Goal: Task Accomplishment & Management: Manage account settings

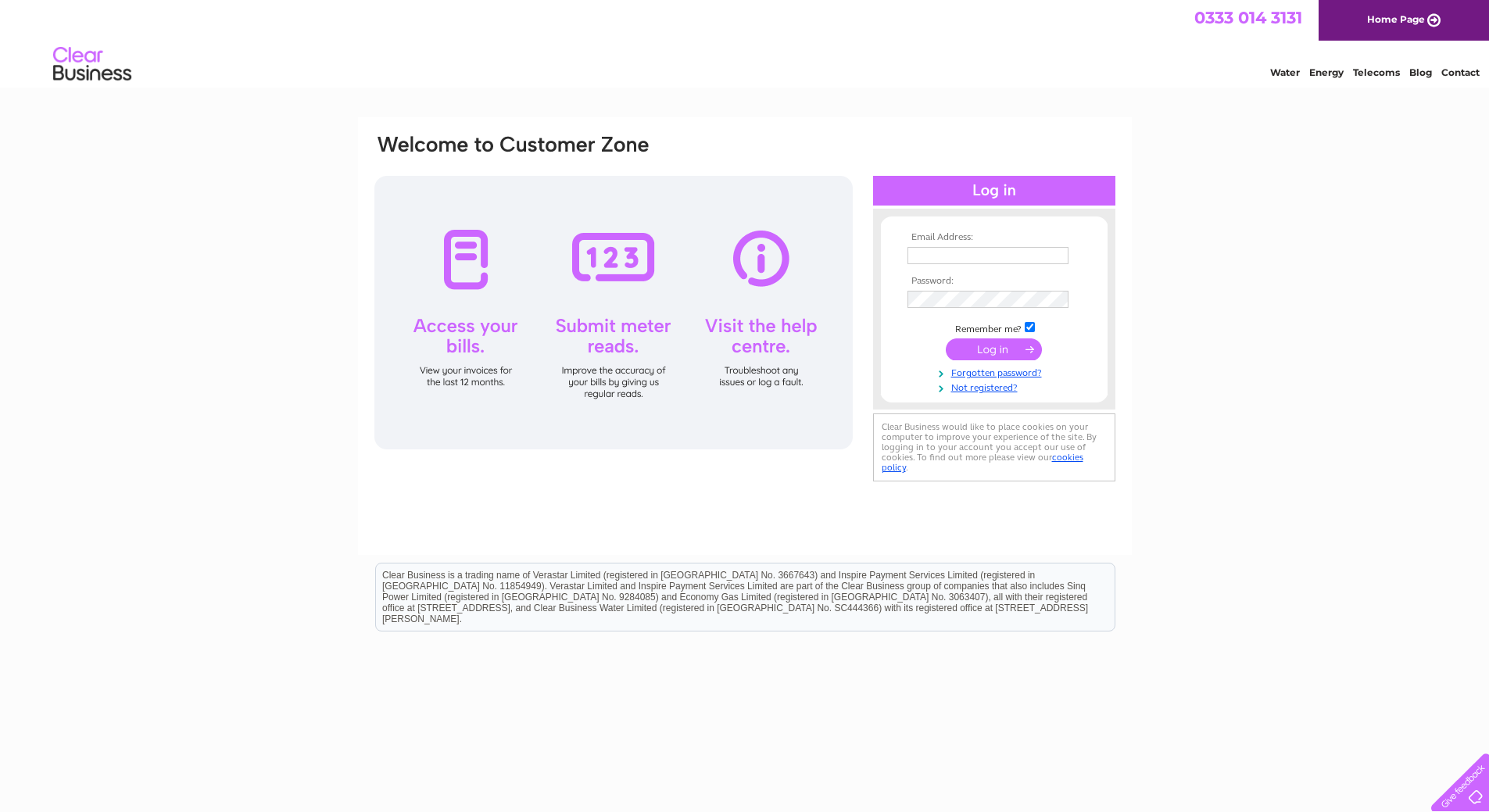
type input "ajaymavadia@hotmail.com"
click at [983, 345] on input "submit" at bounding box center [994, 348] width 96 height 21
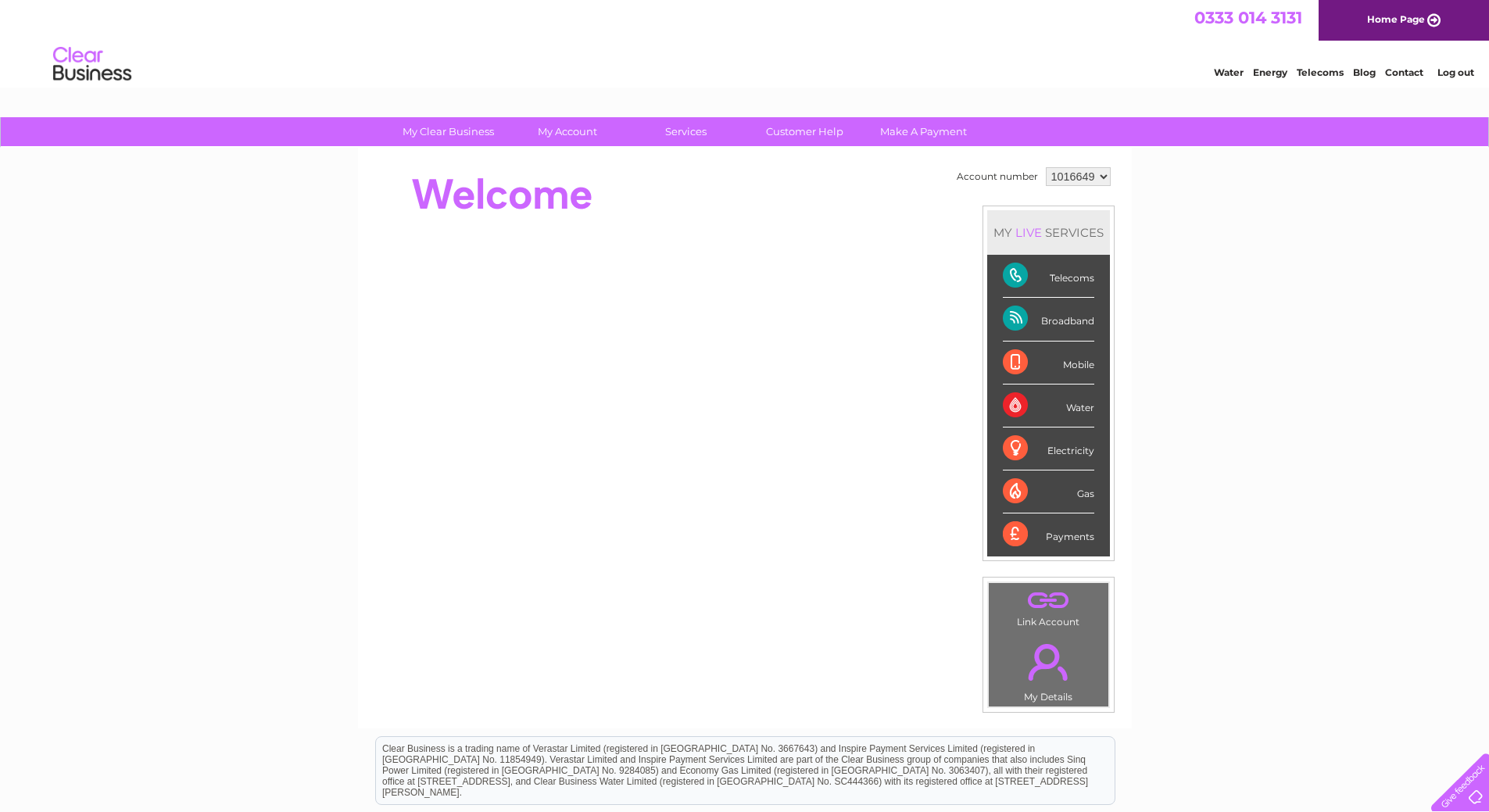
click at [1016, 319] on div "Broadband" at bounding box center [1048, 319] width 91 height 43
click at [1009, 312] on div "Broadband" at bounding box center [1048, 319] width 91 height 43
click at [1017, 272] on div "Telecoms" at bounding box center [1048, 276] width 91 height 43
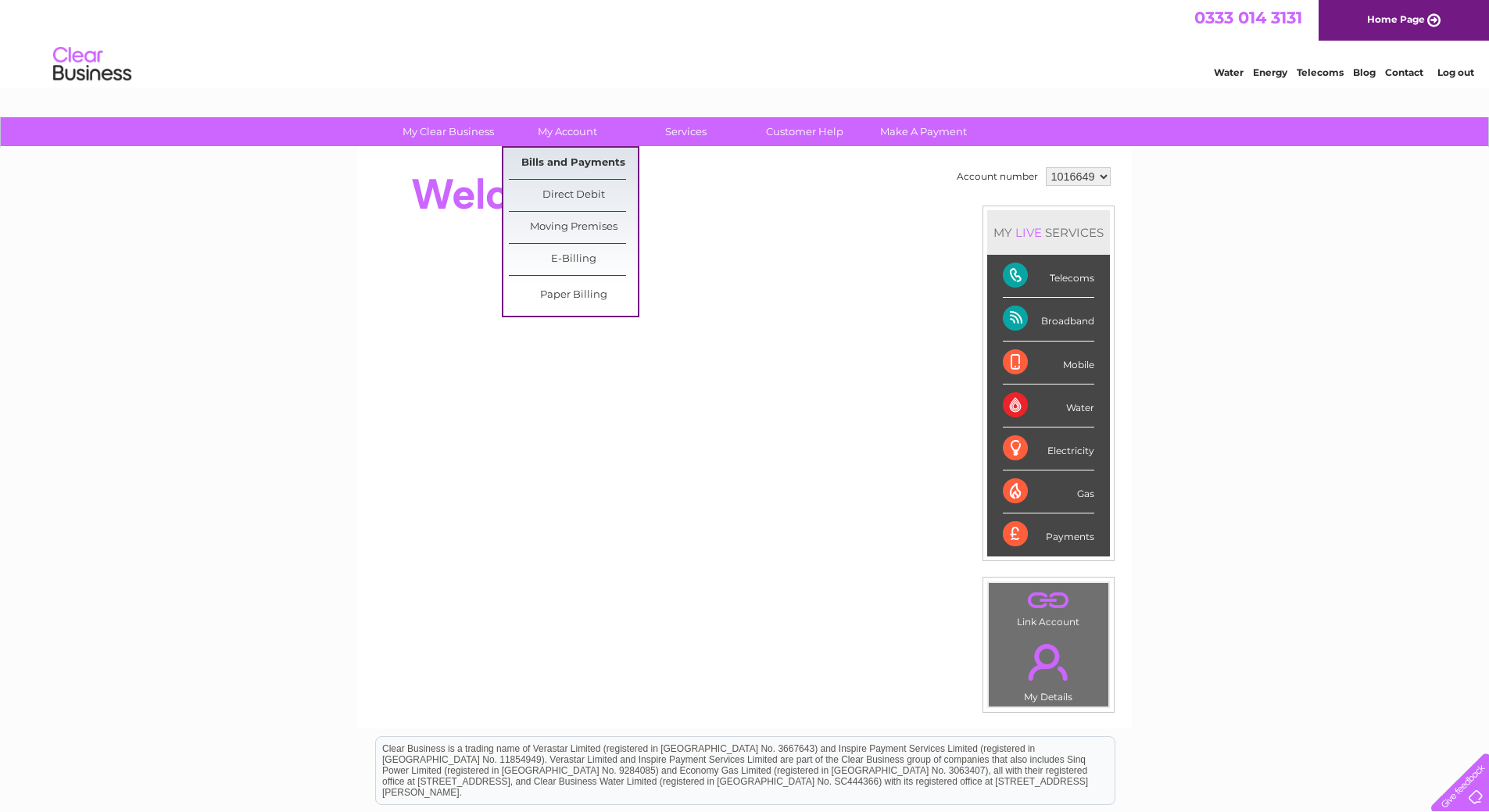
click at [556, 155] on link "Bills and Payments" at bounding box center [573, 163] width 129 height 31
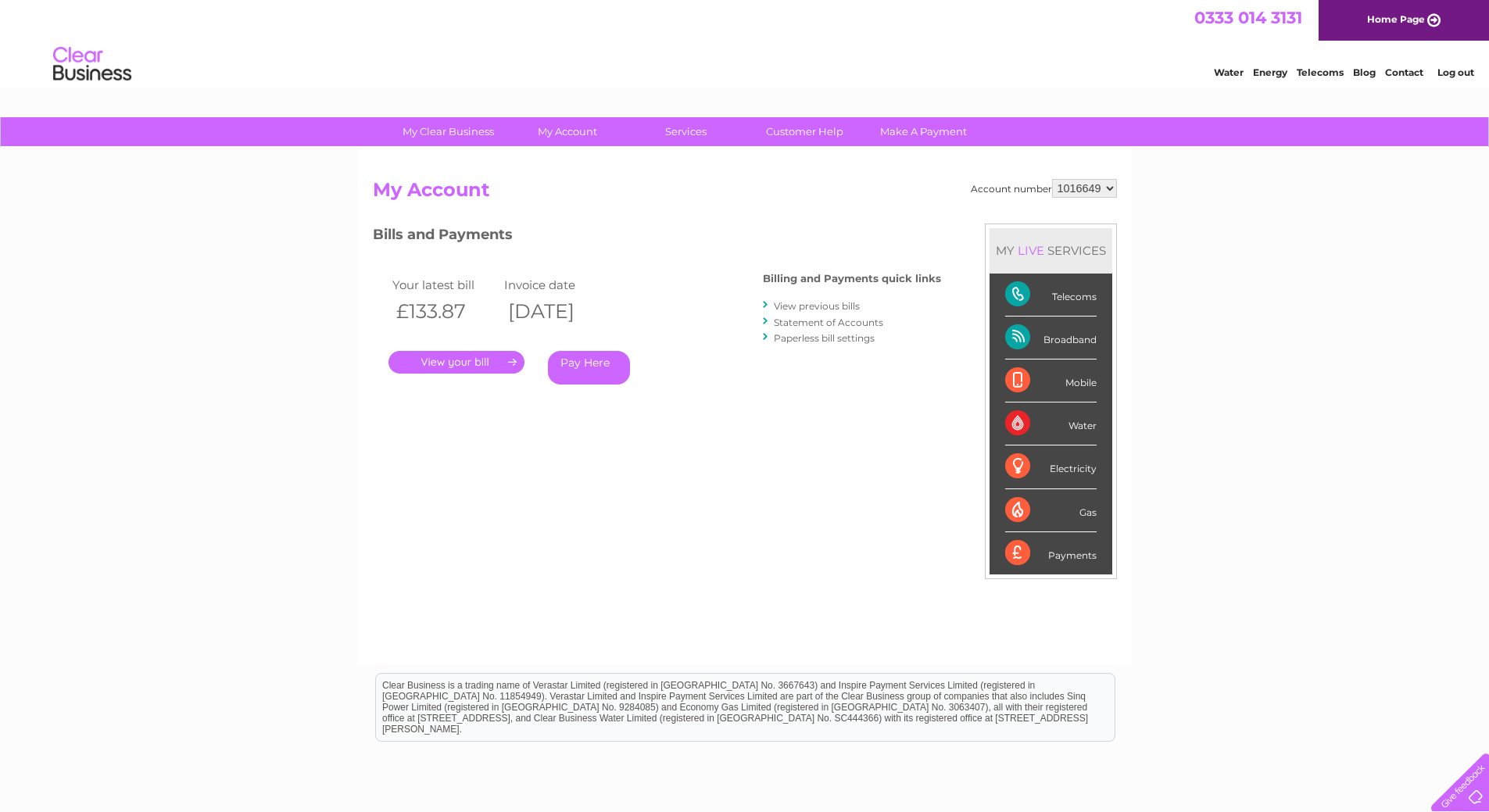
click at [510, 358] on link "." at bounding box center [456, 362] width 136 height 22
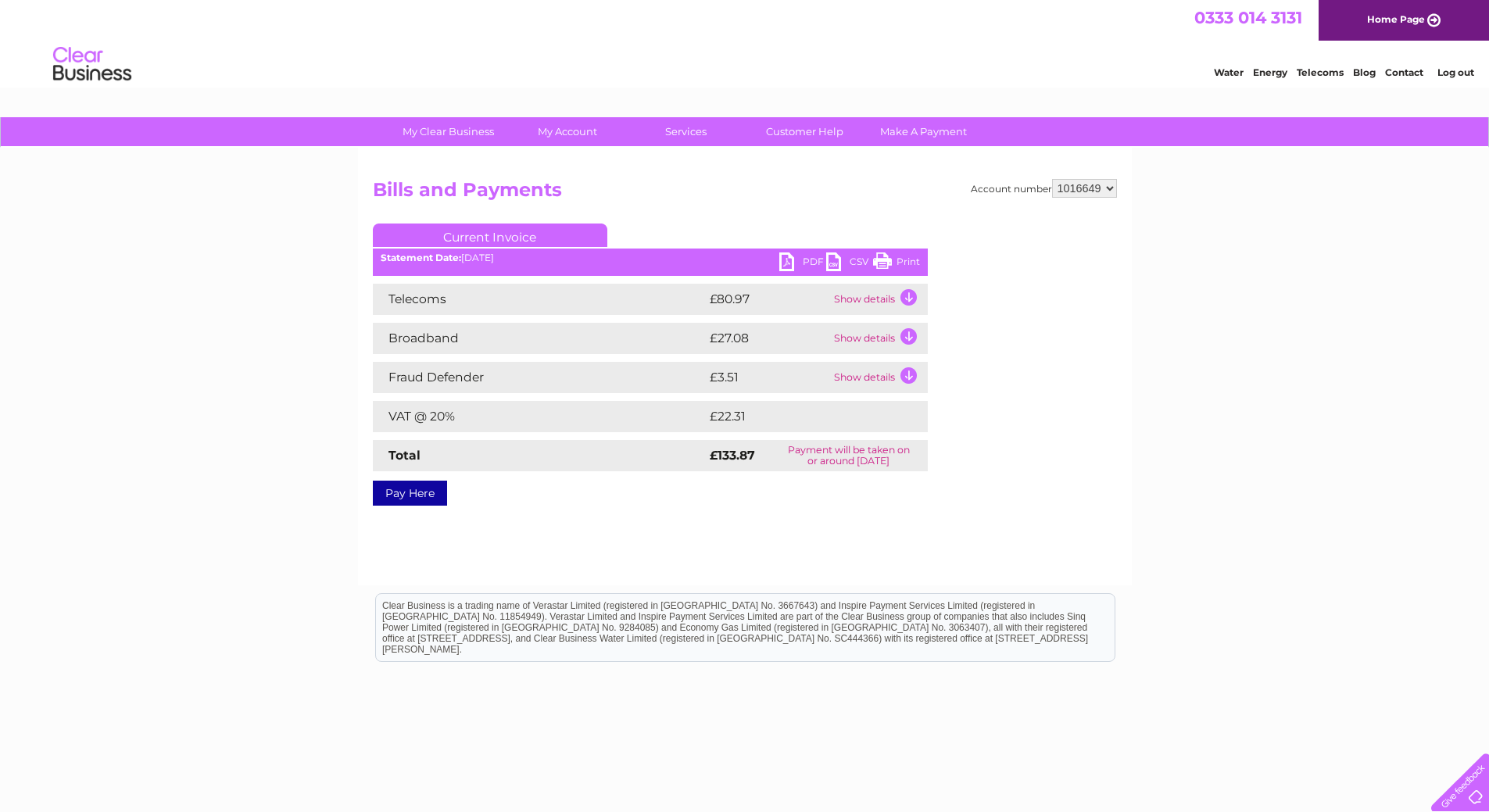
click at [910, 334] on td "Show details" at bounding box center [878, 338] width 98 height 31
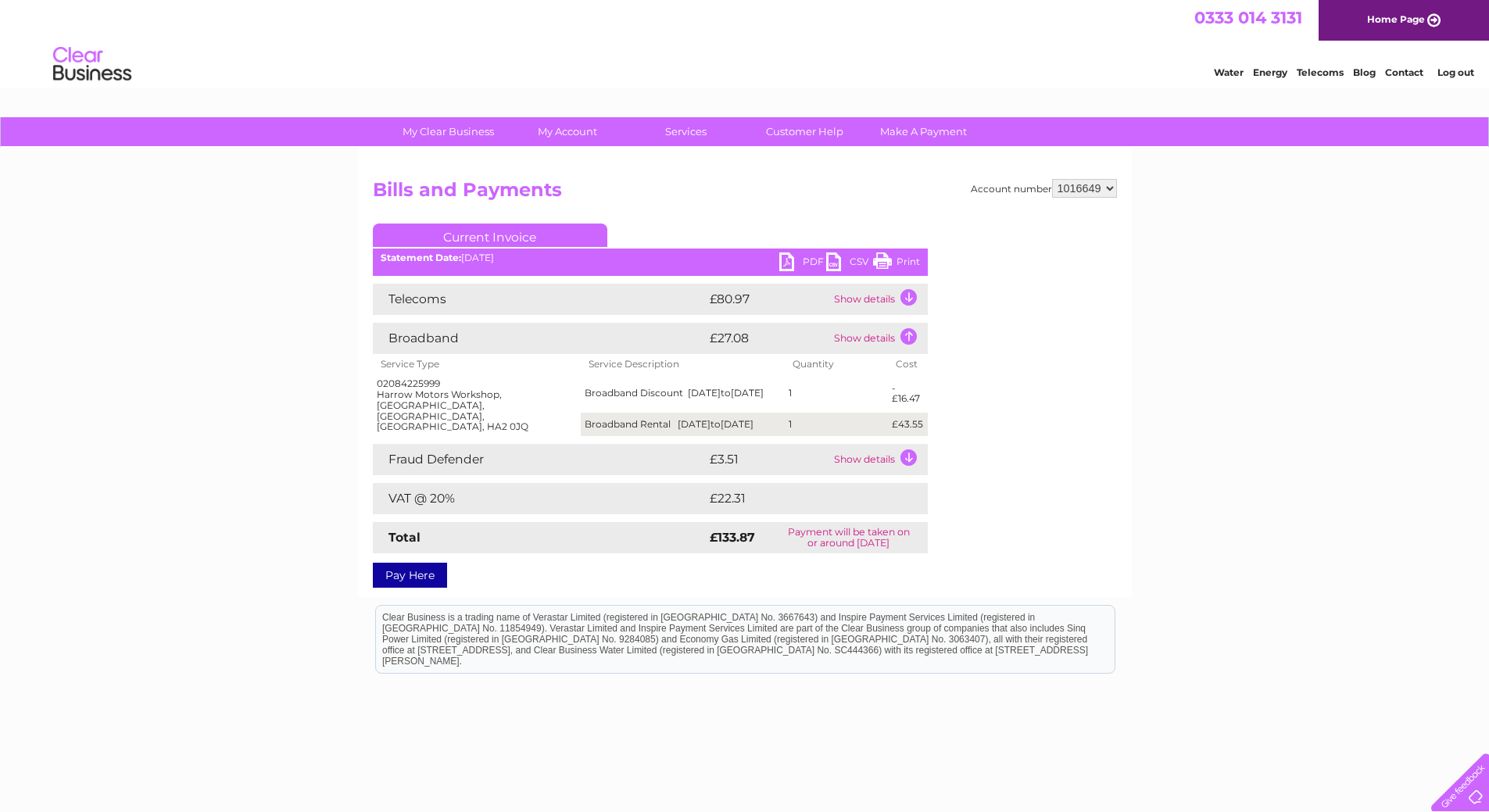
click at [917, 292] on td "Show details" at bounding box center [878, 299] width 98 height 31
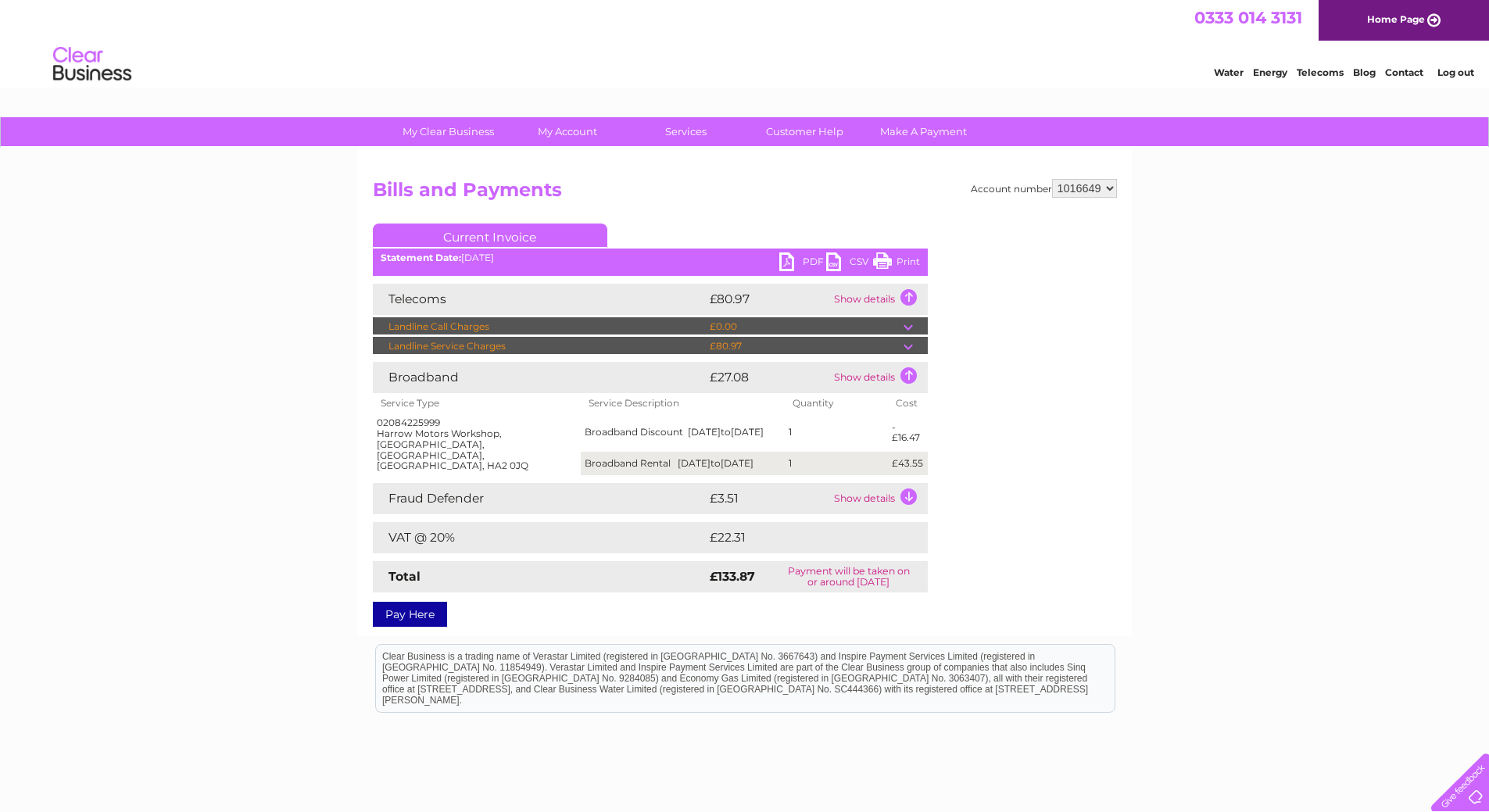
click at [899, 262] on link "Print" at bounding box center [896, 264] width 47 height 22
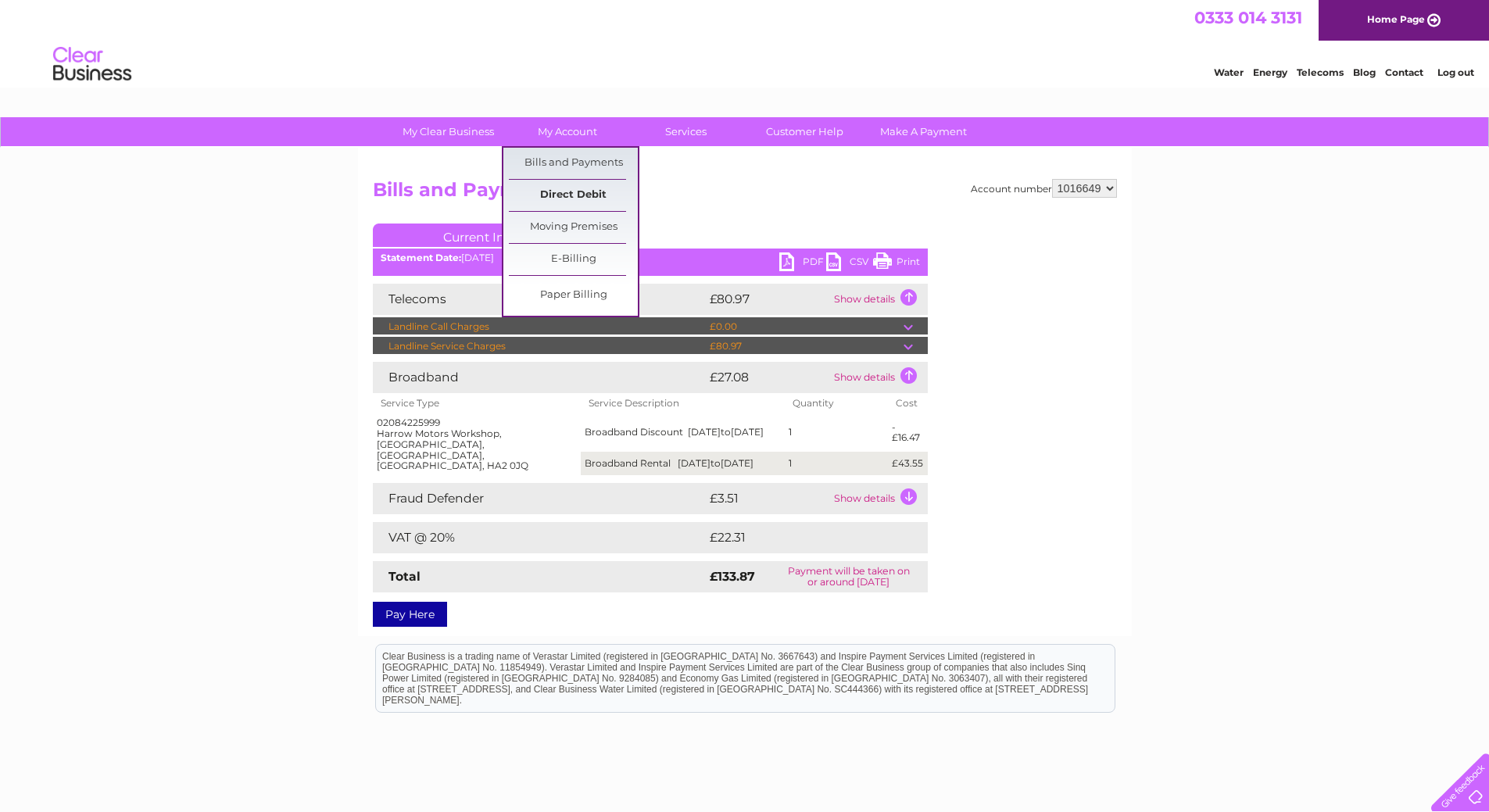
click at [590, 200] on link "Direct Debit" at bounding box center [573, 195] width 129 height 31
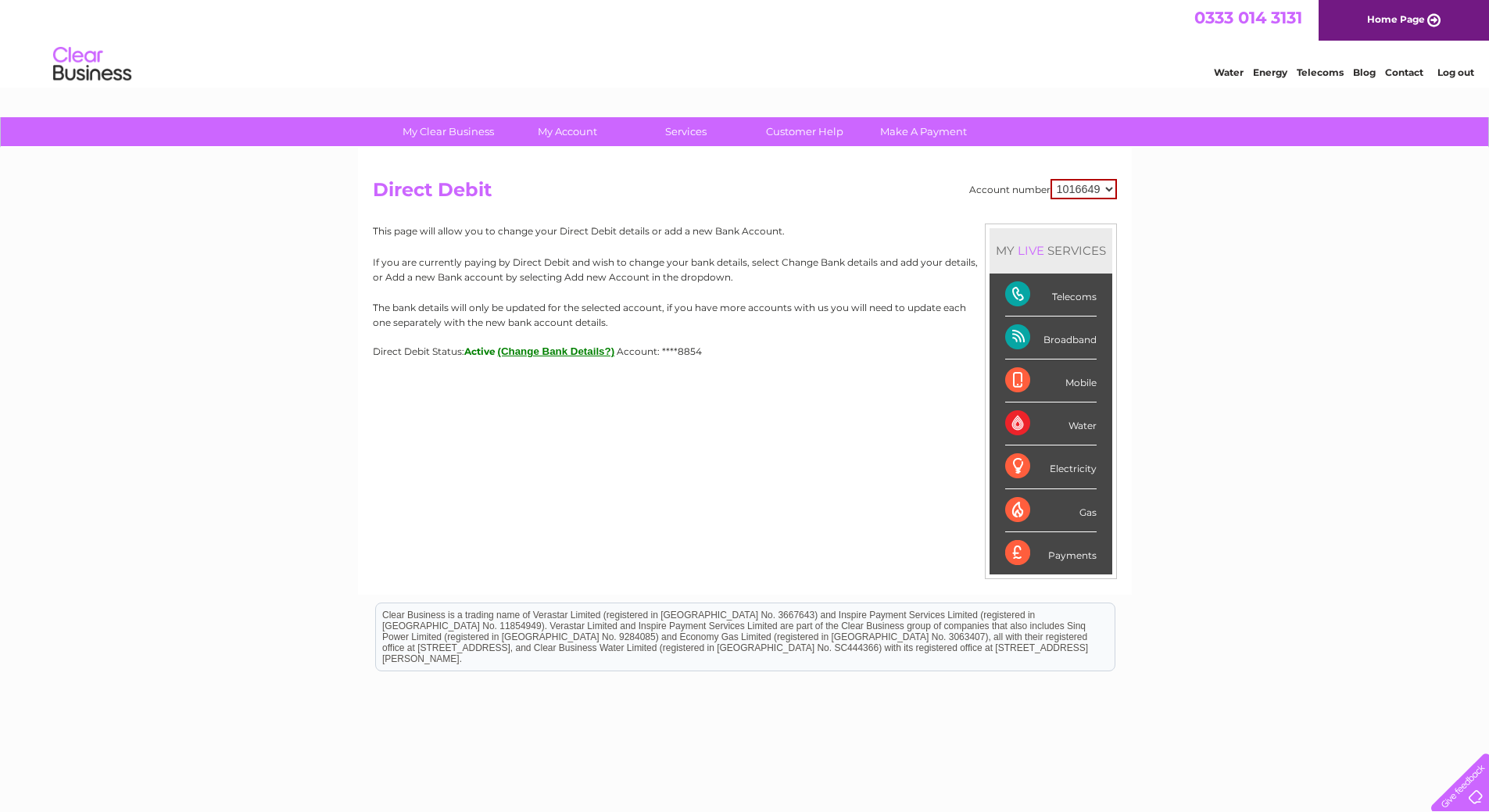
click at [1066, 337] on div "Broadband" at bounding box center [1050, 338] width 91 height 43
click at [1070, 293] on div "Telecoms" at bounding box center [1050, 295] width 91 height 43
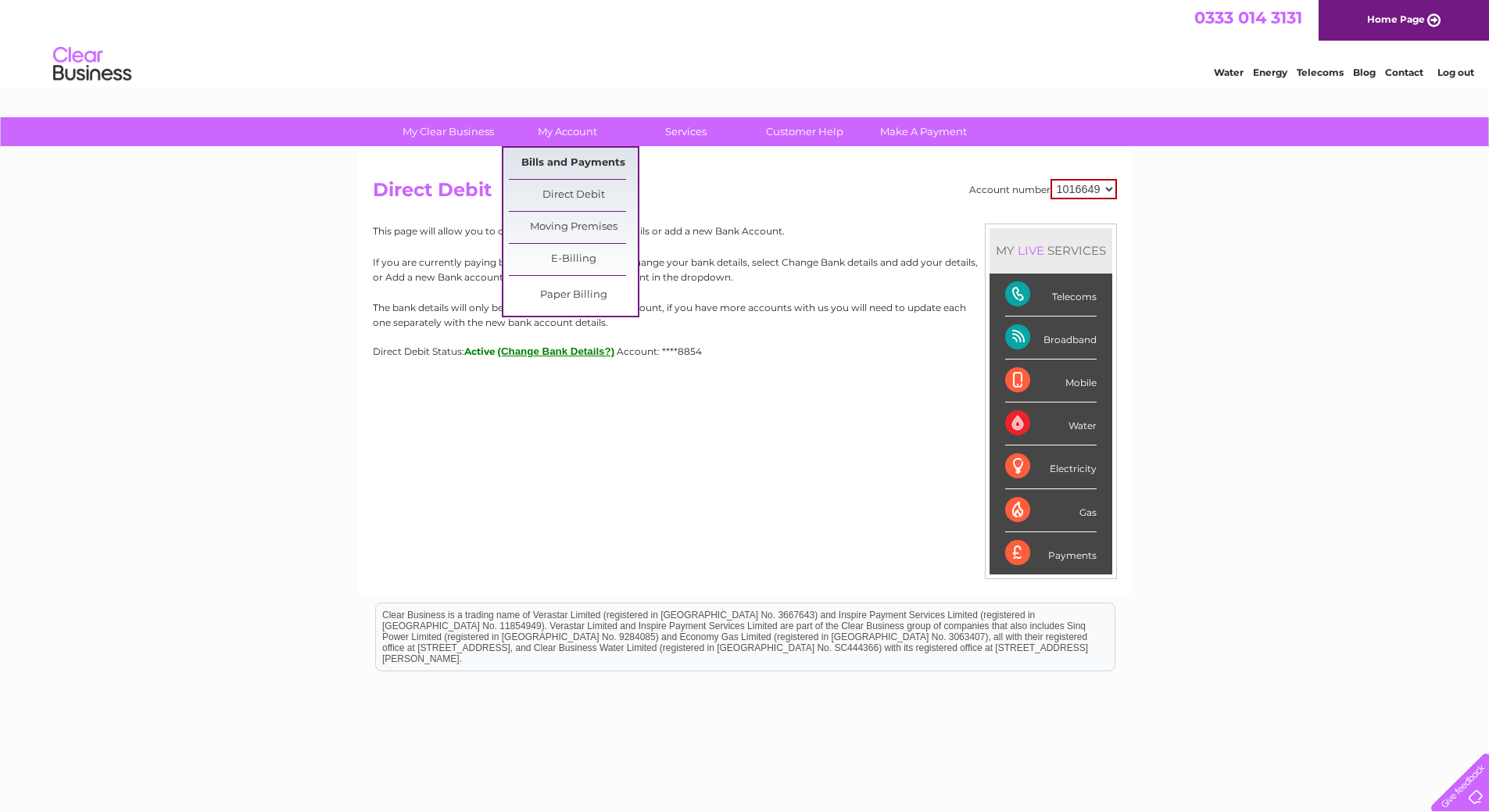
click at [560, 161] on link "Bills and Payments" at bounding box center [573, 163] width 129 height 31
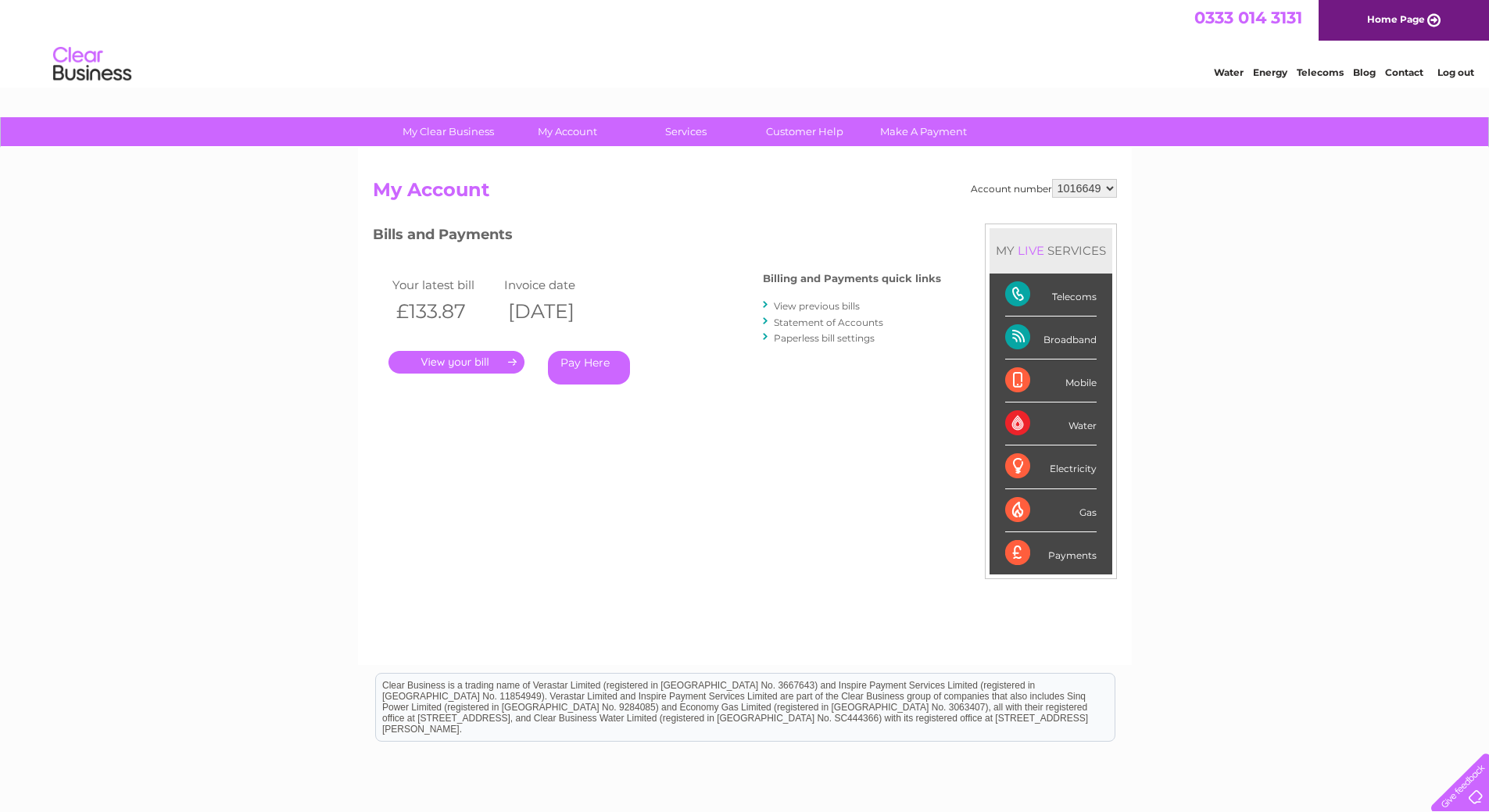
click at [480, 366] on link "." at bounding box center [456, 362] width 136 height 22
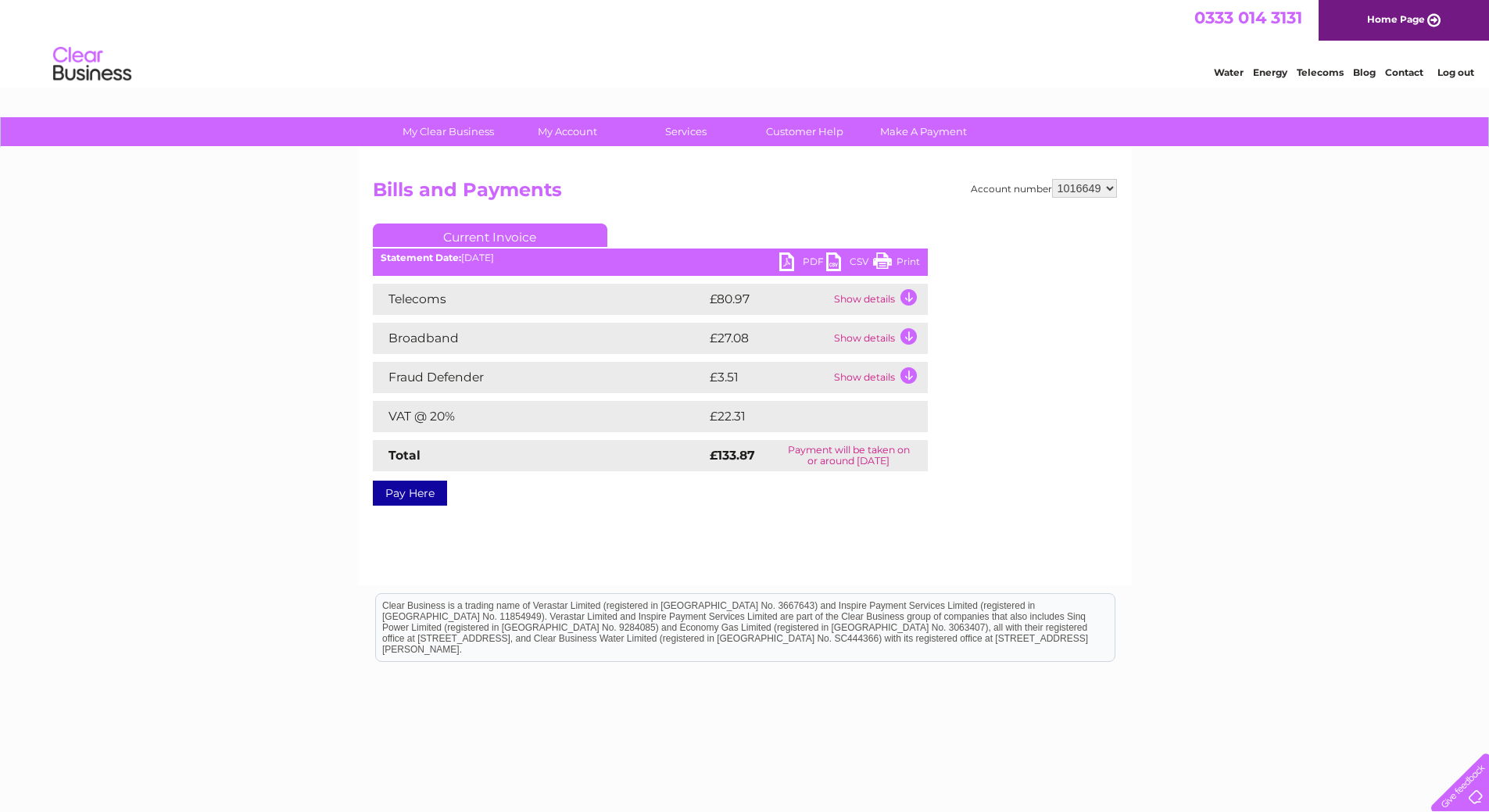
click at [901, 335] on td "Show details" at bounding box center [878, 338] width 98 height 31
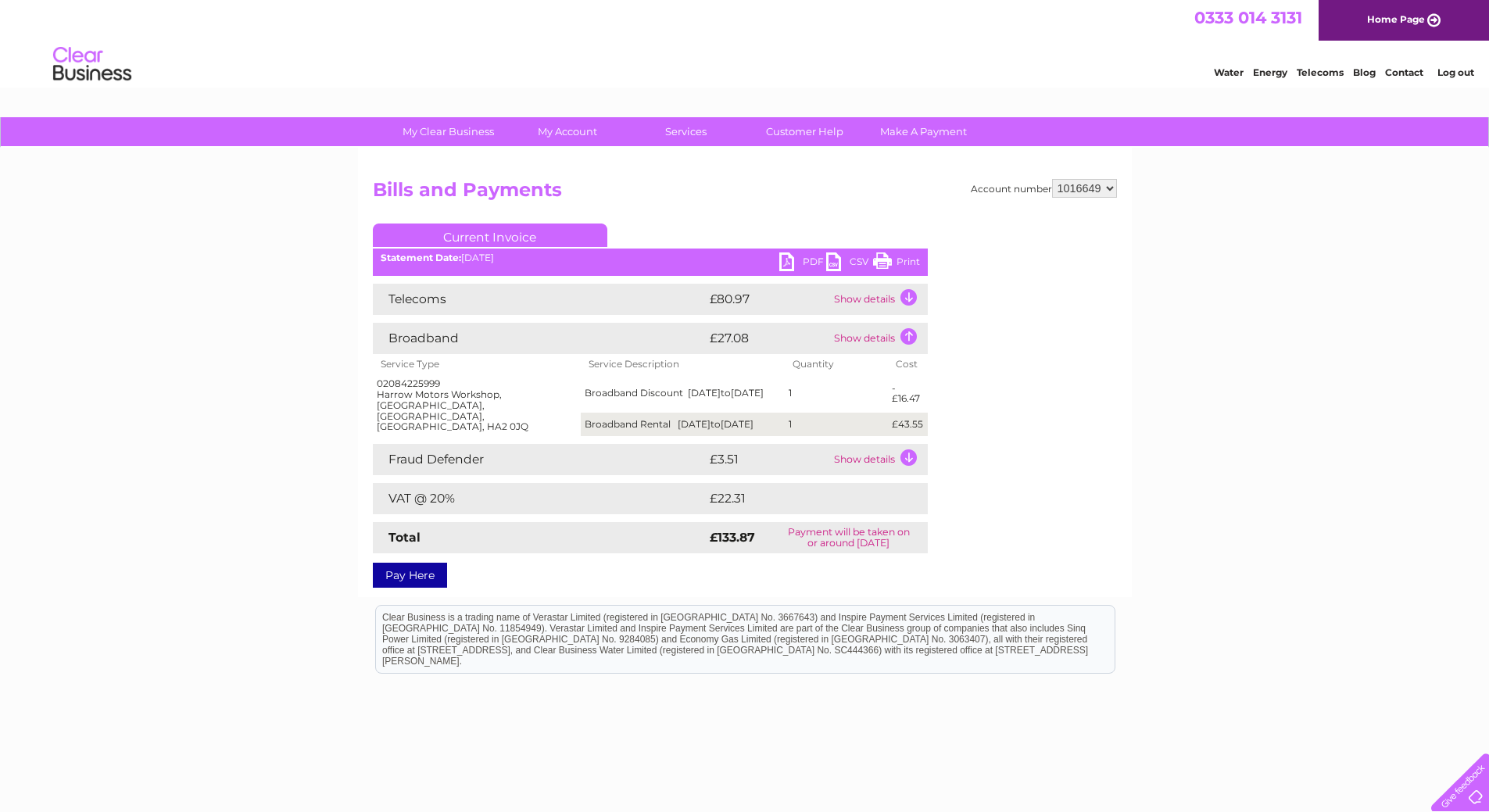
click at [1109, 187] on select "1016649" at bounding box center [1085, 188] width 65 height 19
